Goal: Task Accomplishment & Management: Complete application form

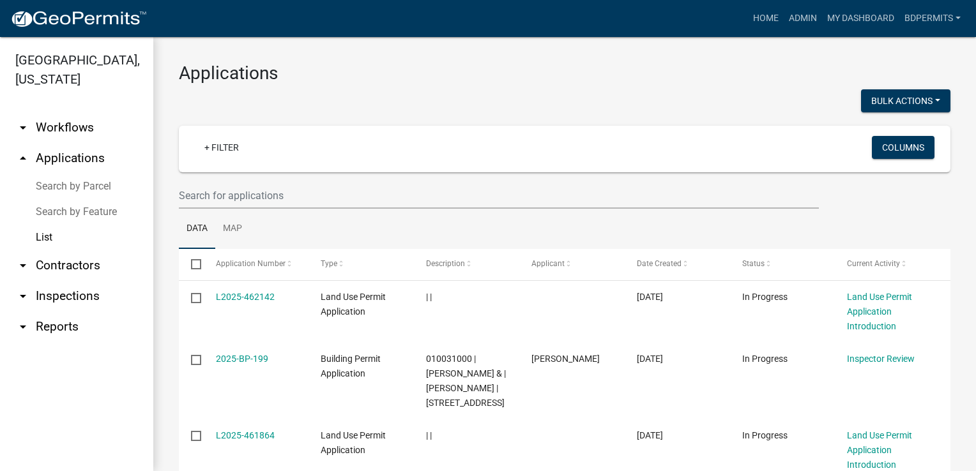
select select "3: 100"
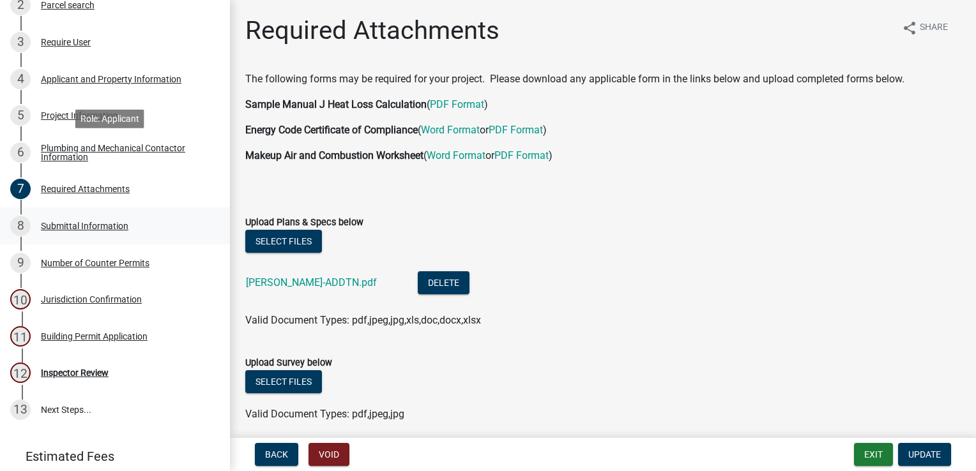
scroll to position [192, 0]
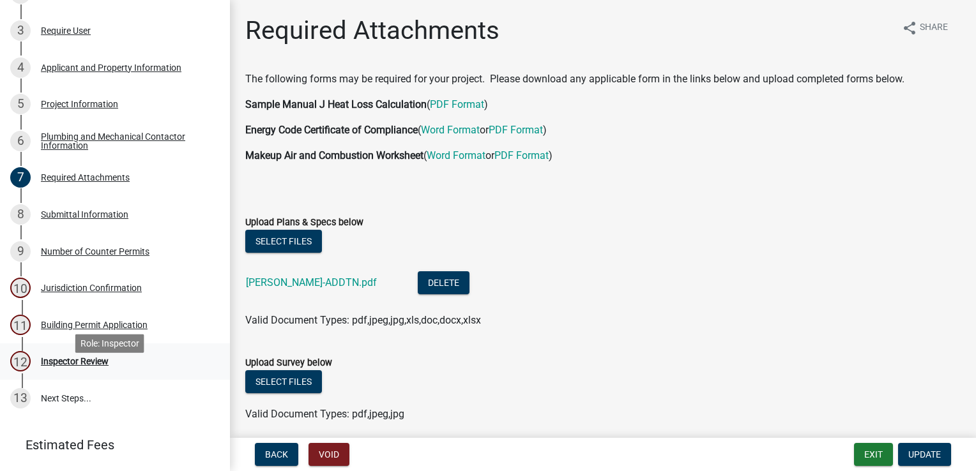
click at [82, 366] on div "Inspector Review" at bounding box center [75, 361] width 68 height 9
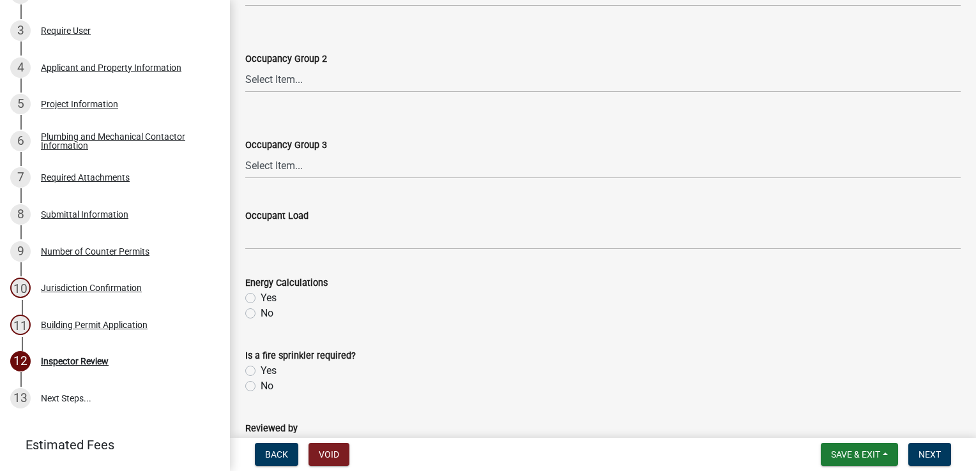
scroll to position [644, 0]
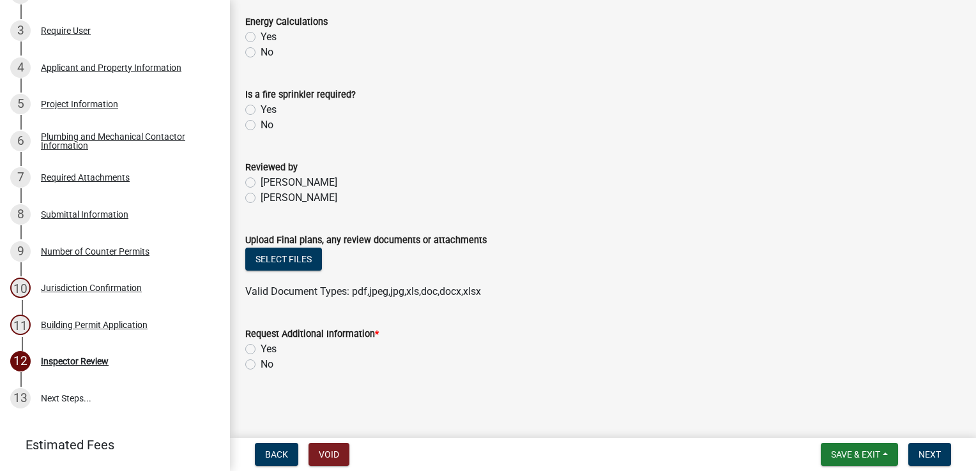
click at [261, 350] on label "Yes" at bounding box center [269, 349] width 16 height 15
click at [261, 350] on input "Yes" at bounding box center [265, 346] width 8 height 8
radio input "true"
click at [911, 448] on button "Next" at bounding box center [929, 454] width 43 height 23
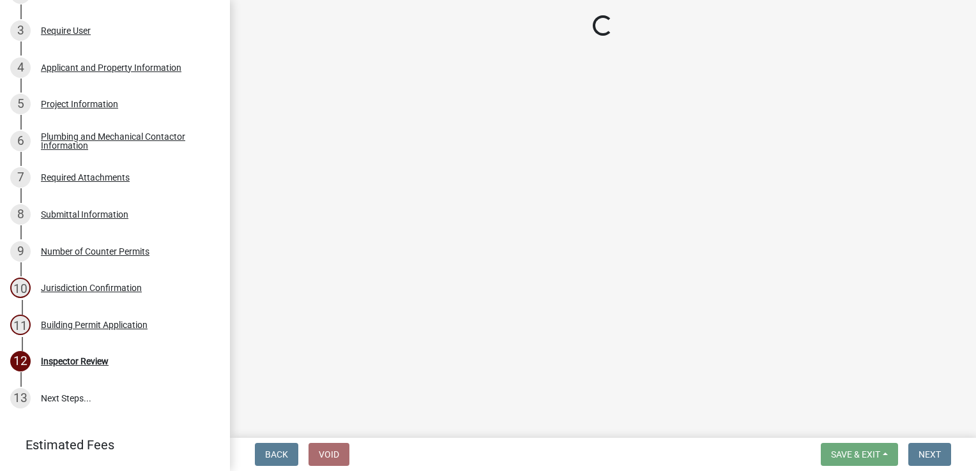
scroll to position [265, 0]
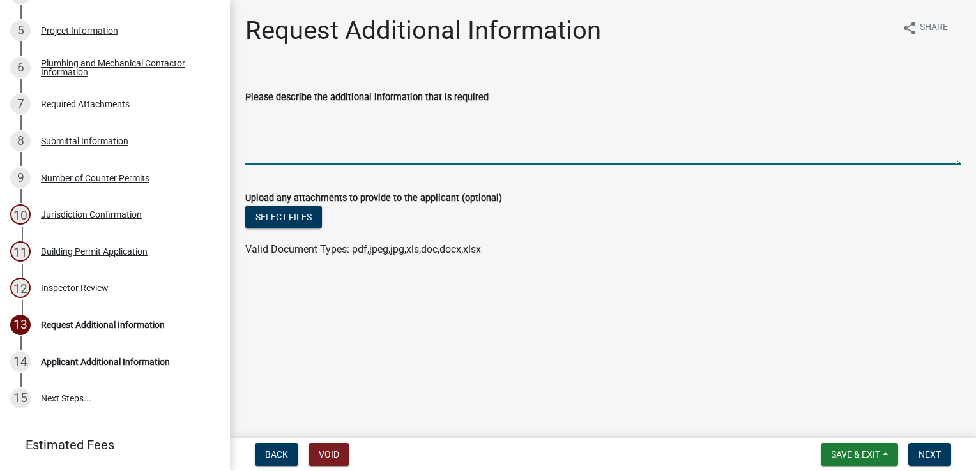
click at [292, 125] on textarea "Please describe the additional information that is required" at bounding box center [602, 135] width 715 height 60
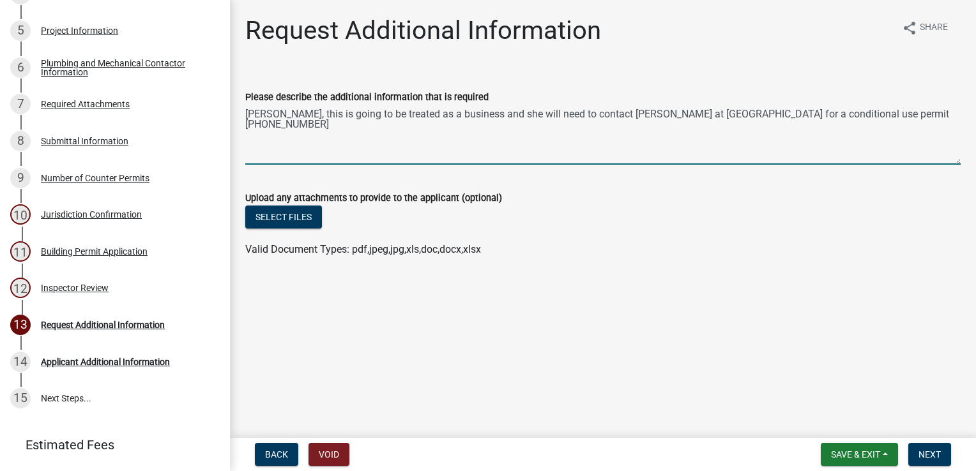
click at [835, 114] on textarea "[PERSON_NAME], this is going to be treated as a business and she will need to c…" at bounding box center [602, 135] width 715 height 60
click at [249, 123] on textarea "[PERSON_NAME], this is going to be treated as a business and she will need to c…" at bounding box center [602, 135] width 715 height 60
click at [247, 125] on textarea "[PERSON_NAME], this is going to be treated as a business and she will need to c…" at bounding box center [602, 135] width 715 height 60
click at [247, 129] on textarea "[PERSON_NAME], this is going to be treated as a business and she will need to c…" at bounding box center [602, 135] width 715 height 60
click at [948, 115] on textarea "[PERSON_NAME], this is going to be treated as a business and she will need to c…" at bounding box center [602, 135] width 715 height 60
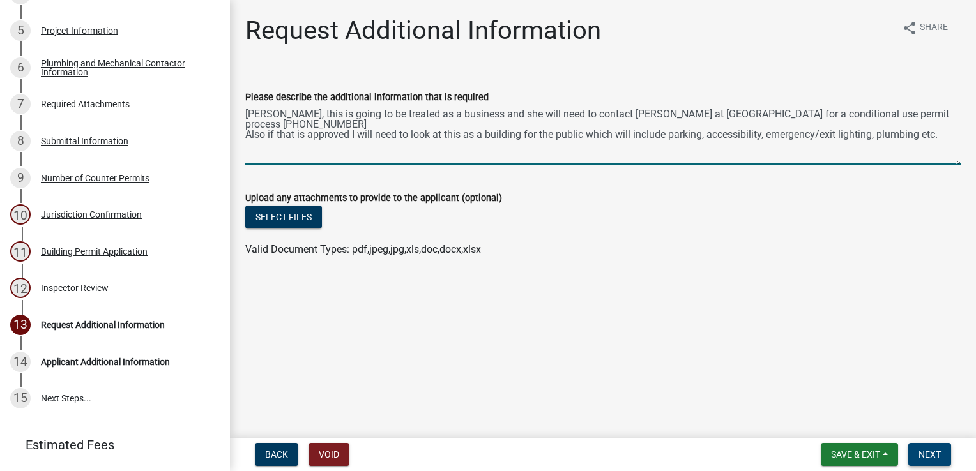
type textarea "[PERSON_NAME], this is going to be treated as a business and she will need to c…"
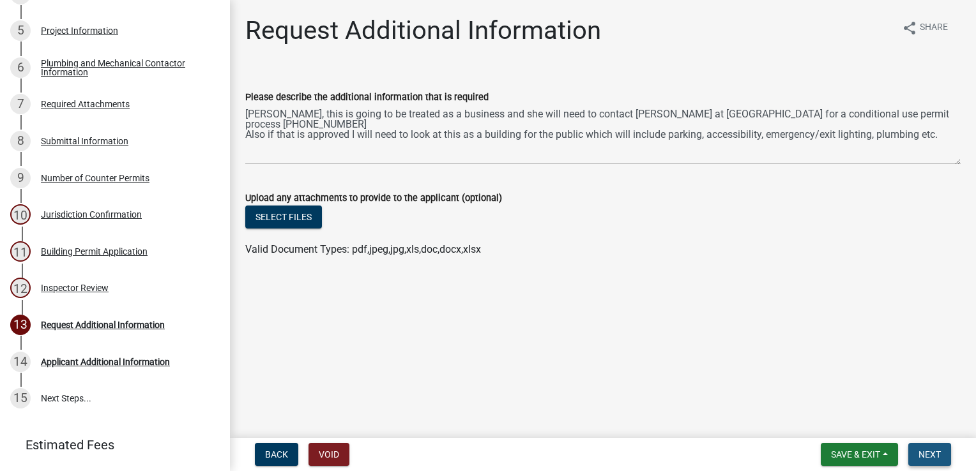
click at [932, 453] on span "Next" at bounding box center [929, 455] width 22 height 10
